Goal: Information Seeking & Learning: Check status

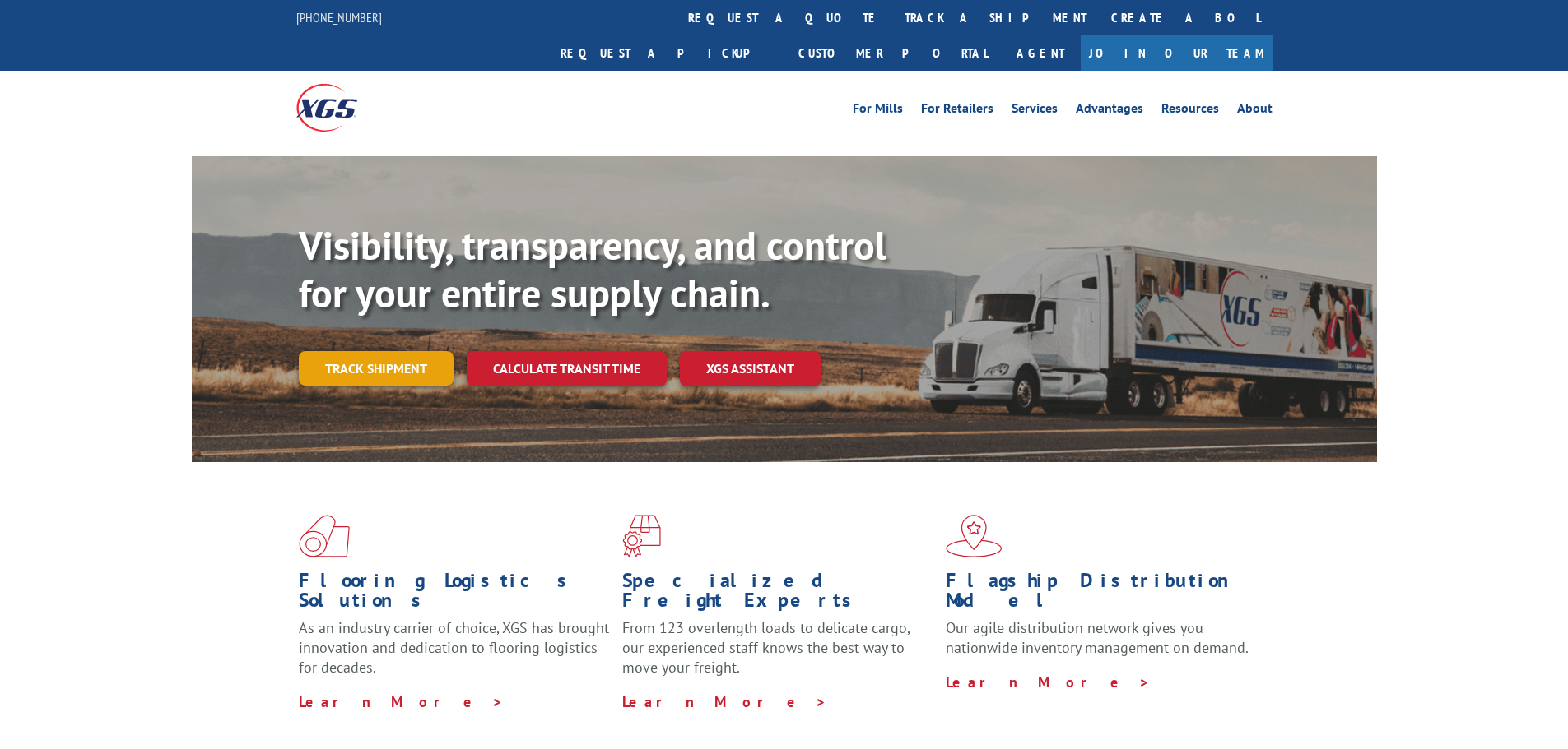
click at [370, 351] on link "Track shipment" at bounding box center [376, 368] width 155 height 34
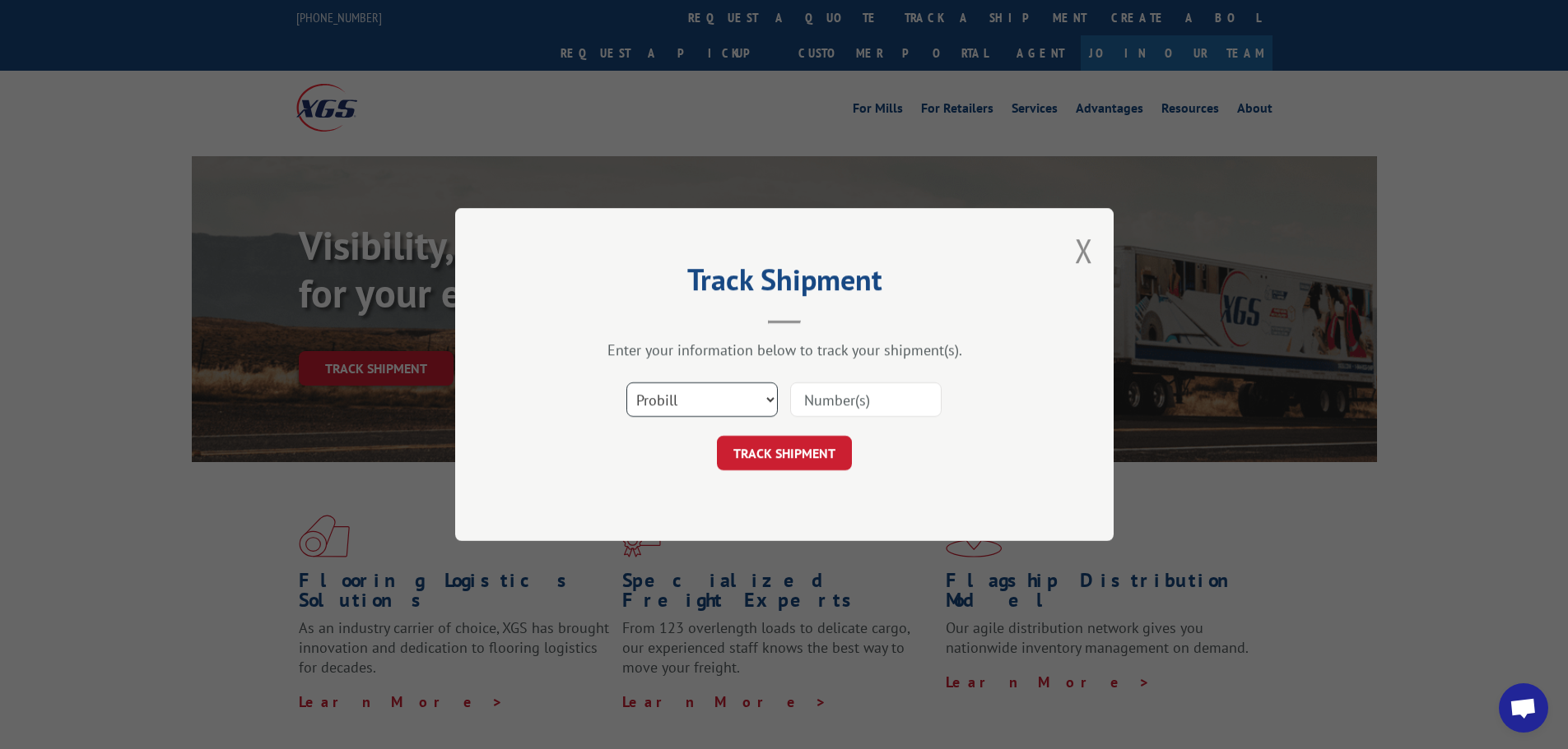
click at [721, 399] on select "Select category... Probill BOL PO" at bounding box center [701, 399] width 152 height 34
select select "bol"
click at [626, 383] on select "Select category... Probill BOL PO" at bounding box center [701, 399] width 152 height 34
click at [832, 396] on input at bounding box center [866, 399] width 152 height 34
paste input "6100053200"
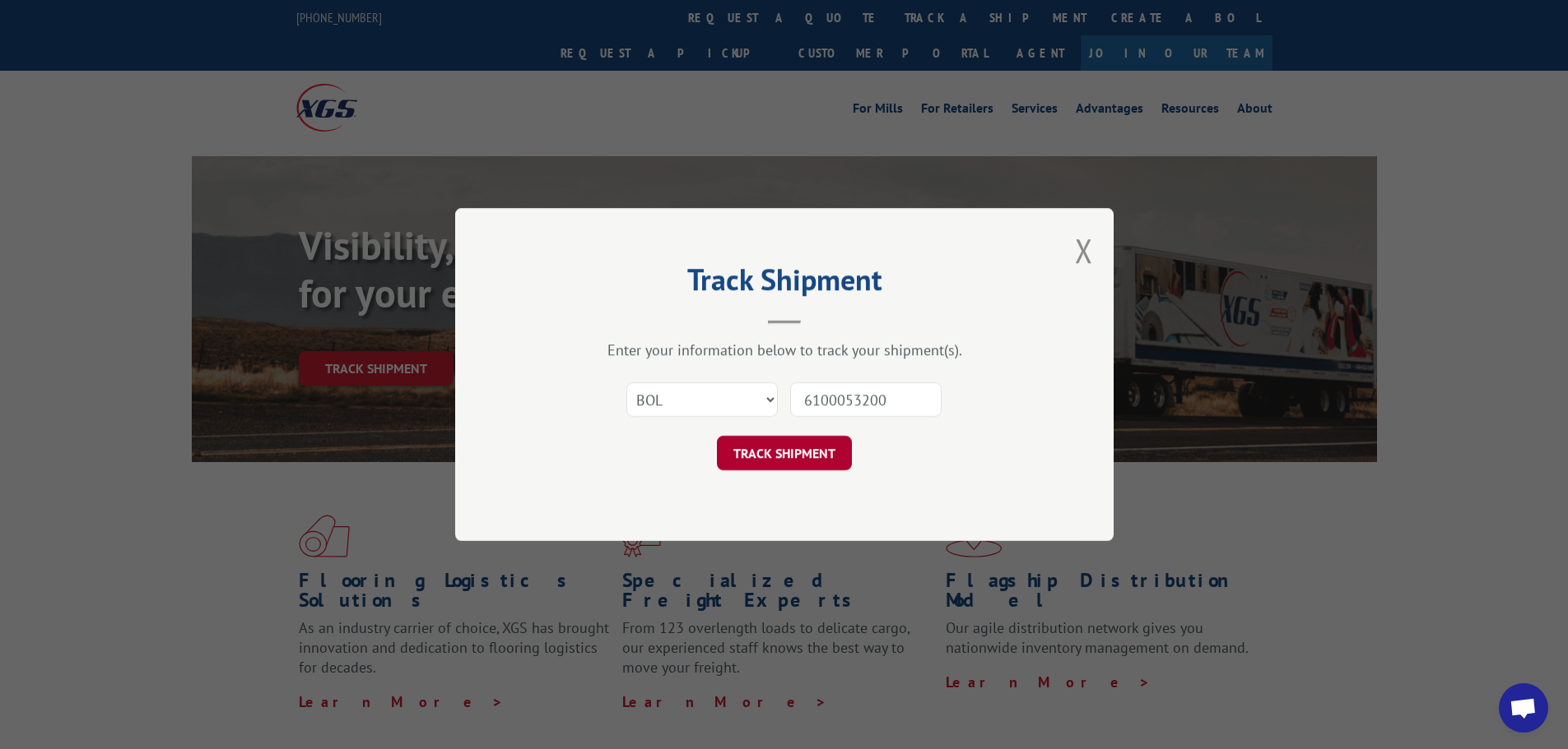
type input "6100053200"
click at [837, 457] on button "TRACK SHIPMENT" at bounding box center [784, 452] width 135 height 34
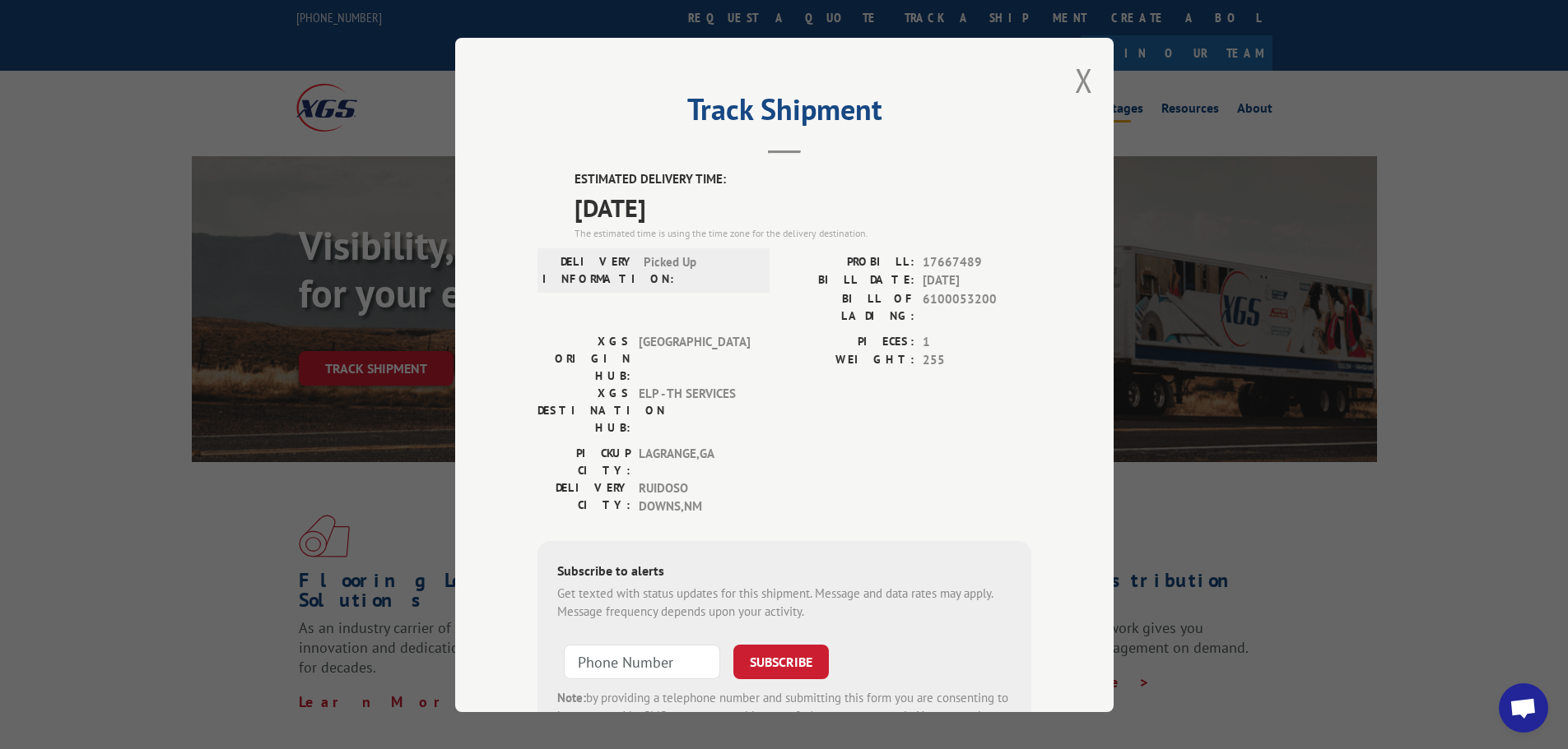
click at [1076, 84] on button "Close modal" at bounding box center [1083, 80] width 18 height 44
